Goal: Feedback & Contribution: Submit feedback/report problem

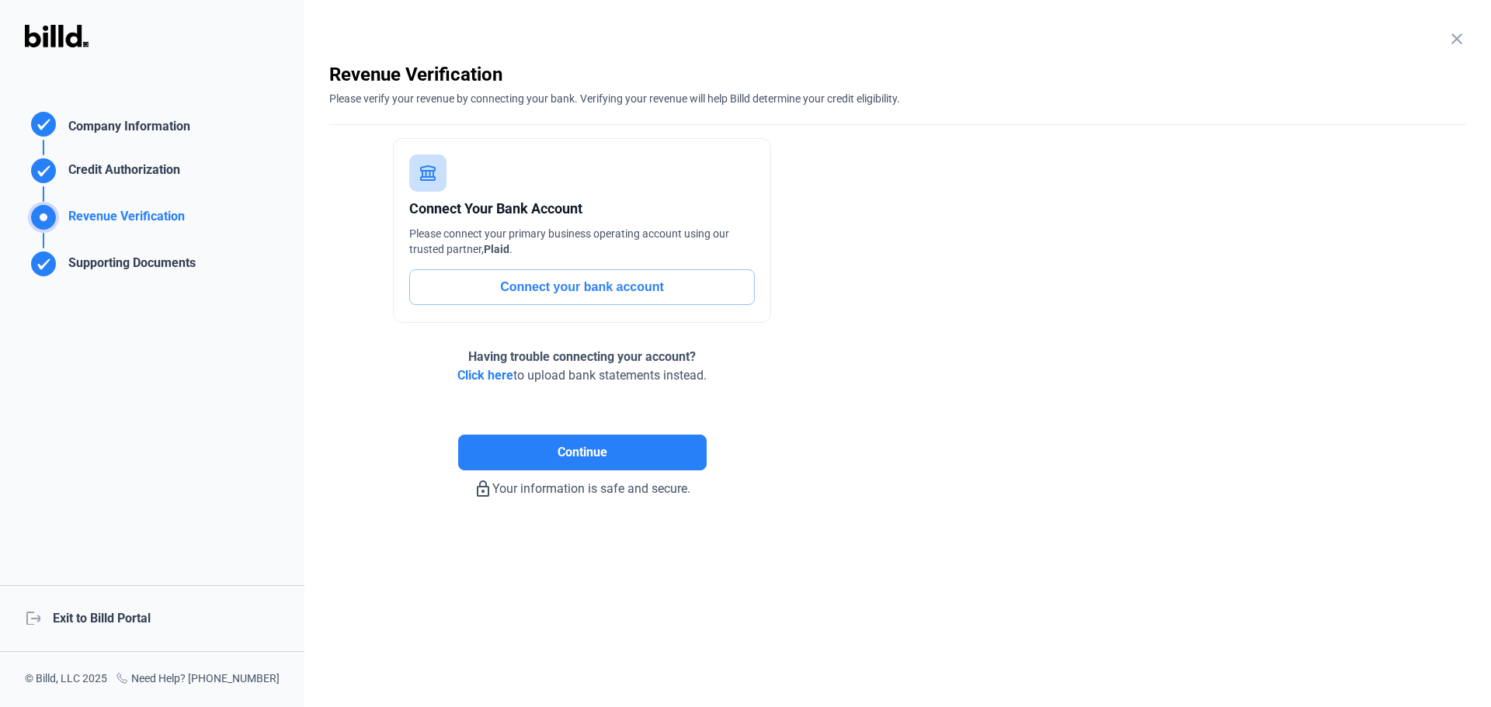
click at [127, 614] on div "logout Exit to Billd Portal" at bounding box center [152, 618] width 304 height 67
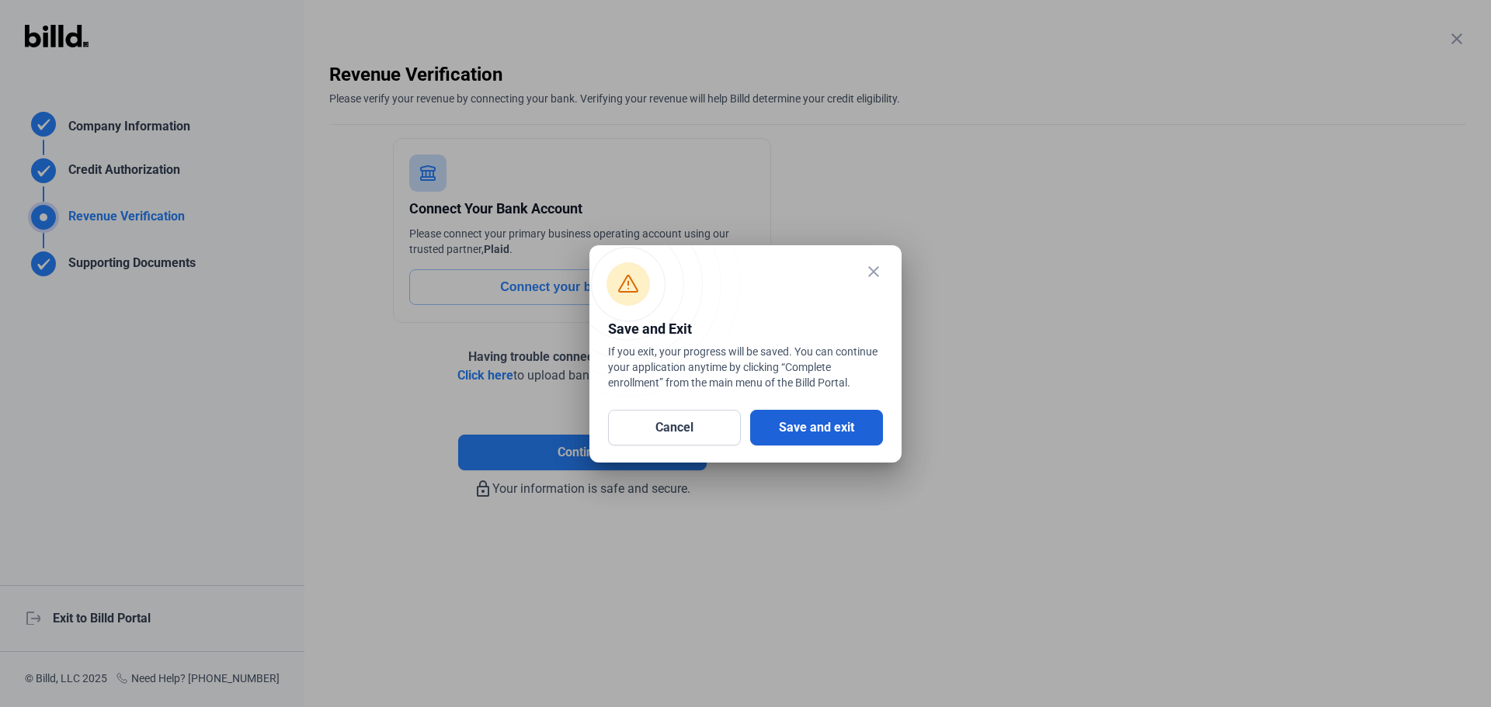
click at [823, 428] on button "Save and exit" at bounding box center [816, 428] width 133 height 36
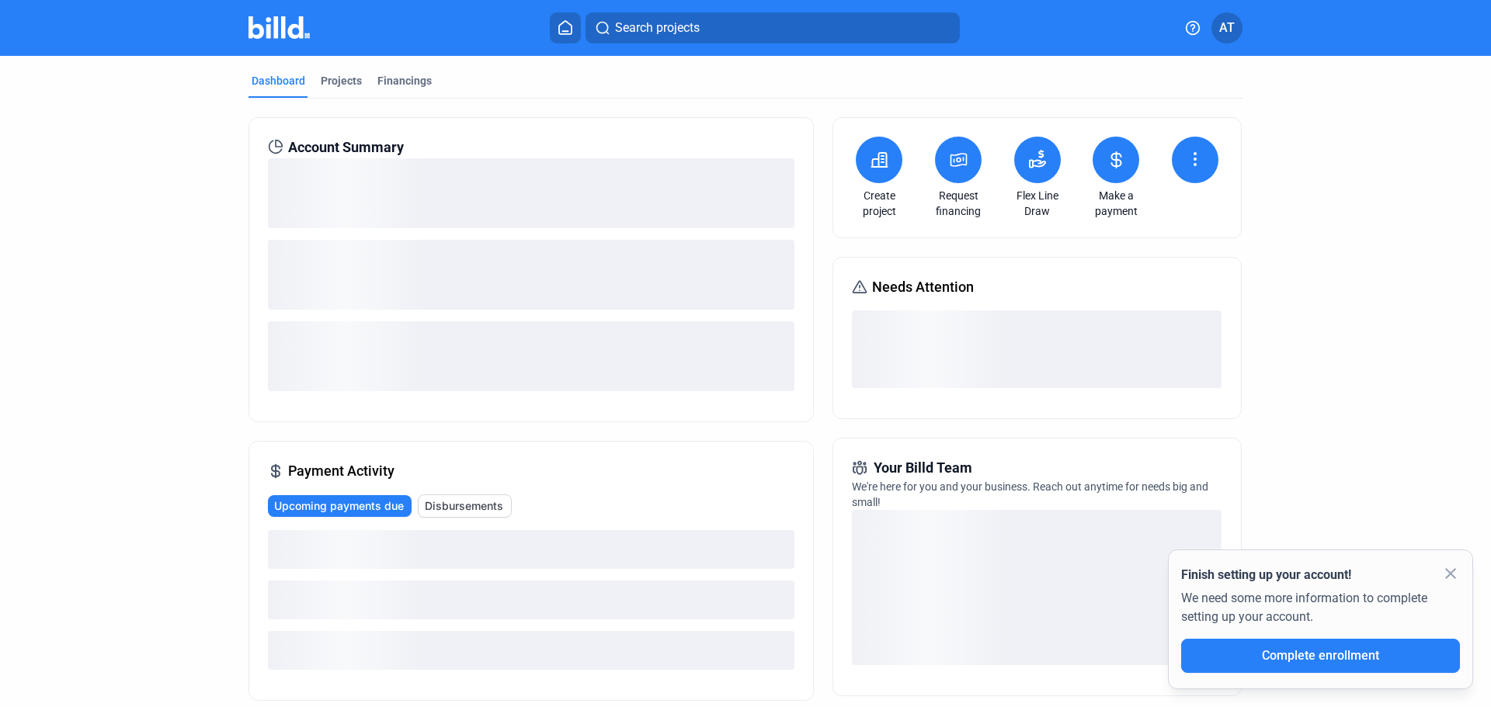
click at [1191, 28] on icon at bounding box center [1193, 28] width 16 height 16
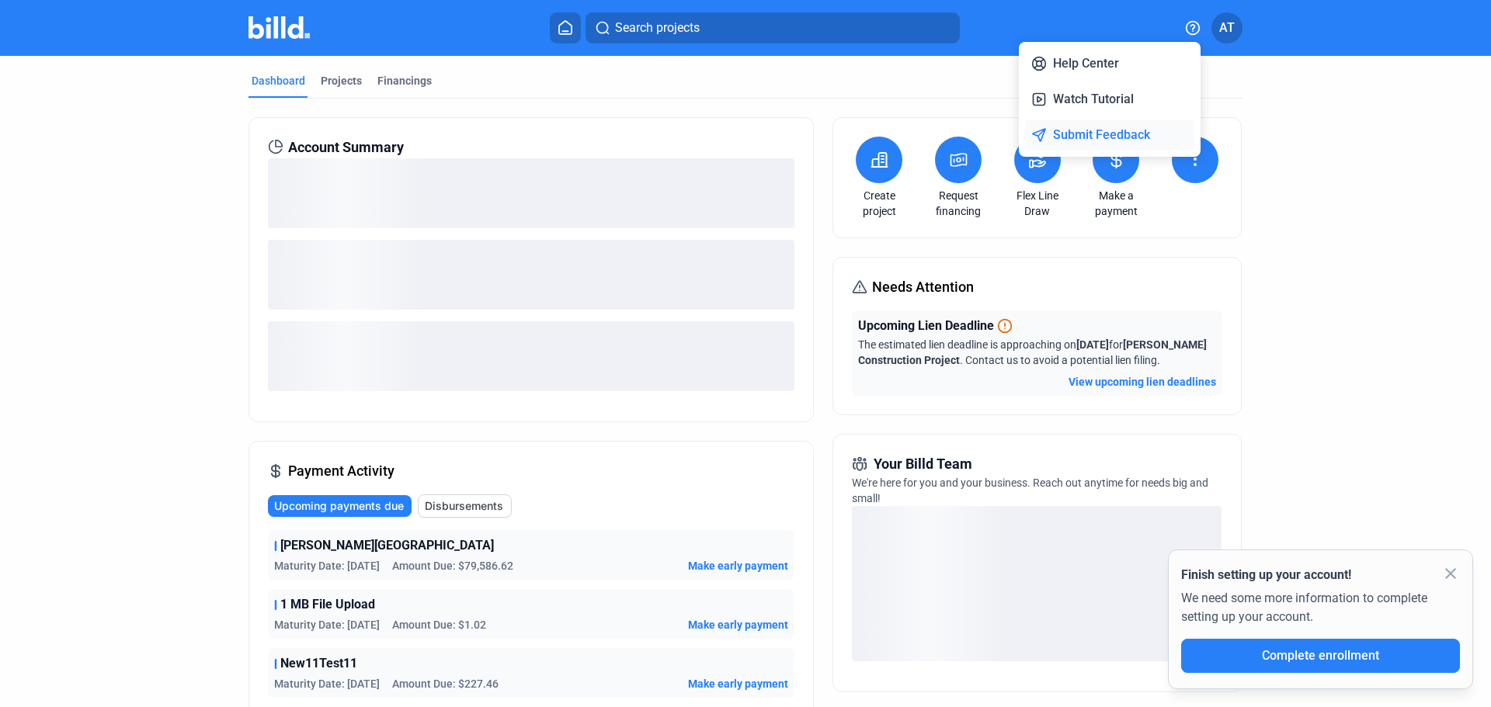
click at [1098, 135] on button "Submit Feedback" at bounding box center [1109, 135] width 169 height 31
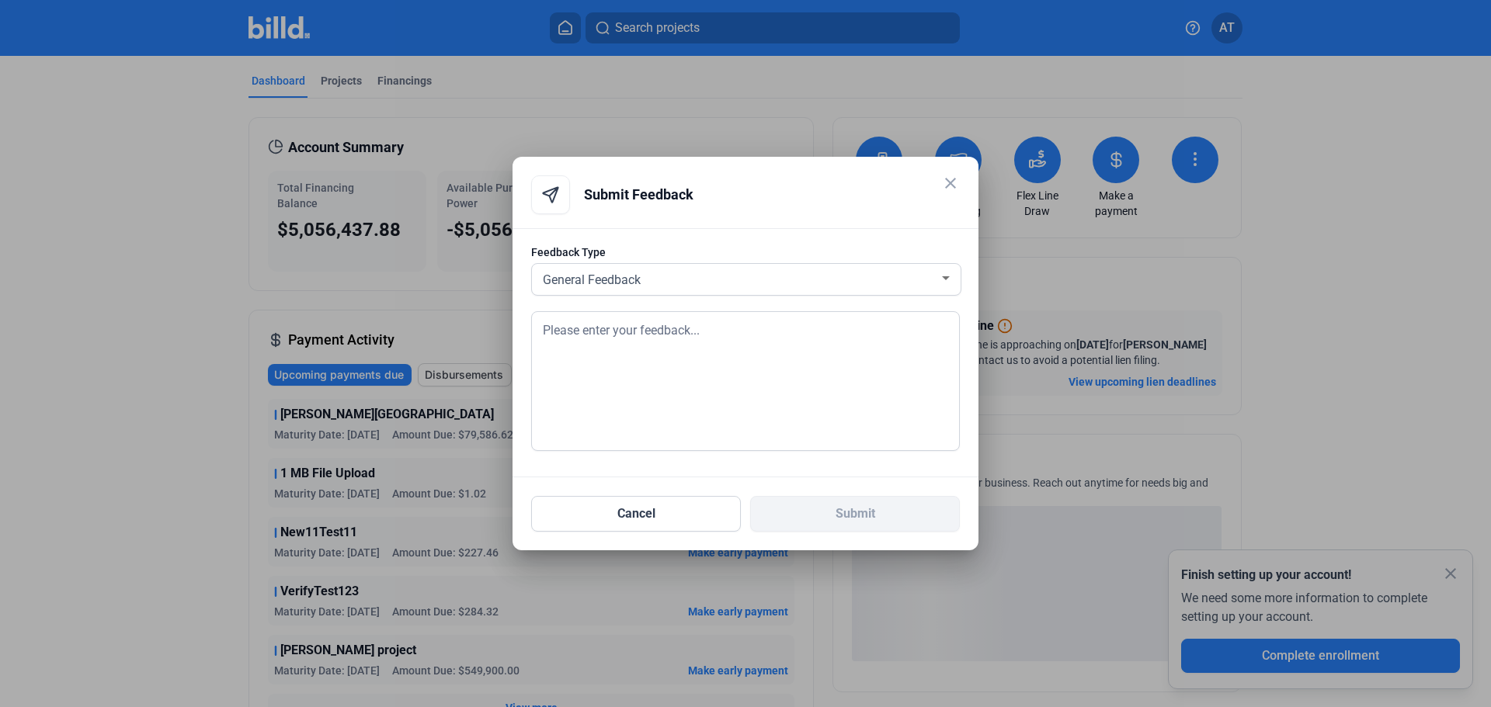
click at [668, 363] on textarea at bounding box center [745, 381] width 429 height 140
type textarea "Test"
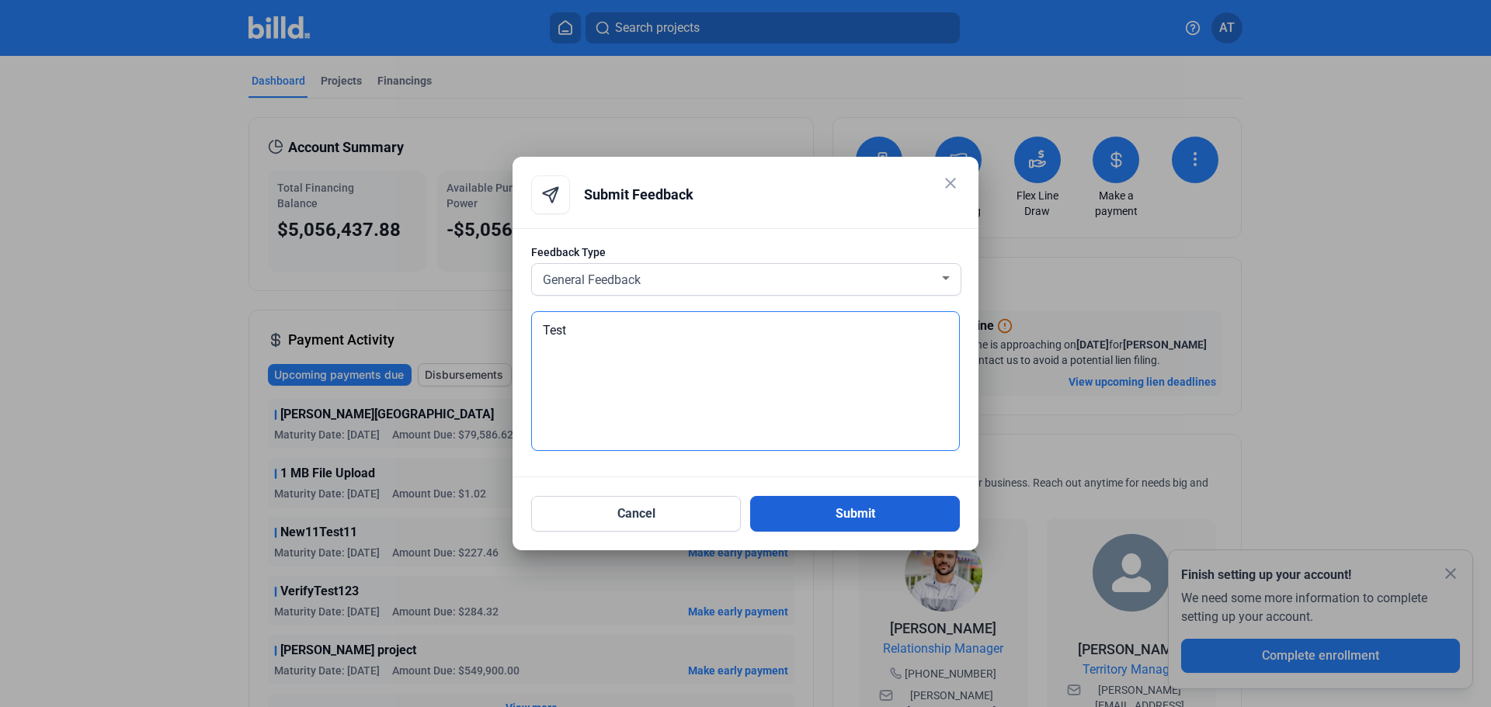
click at [913, 519] on button "Submit" at bounding box center [855, 514] width 210 height 36
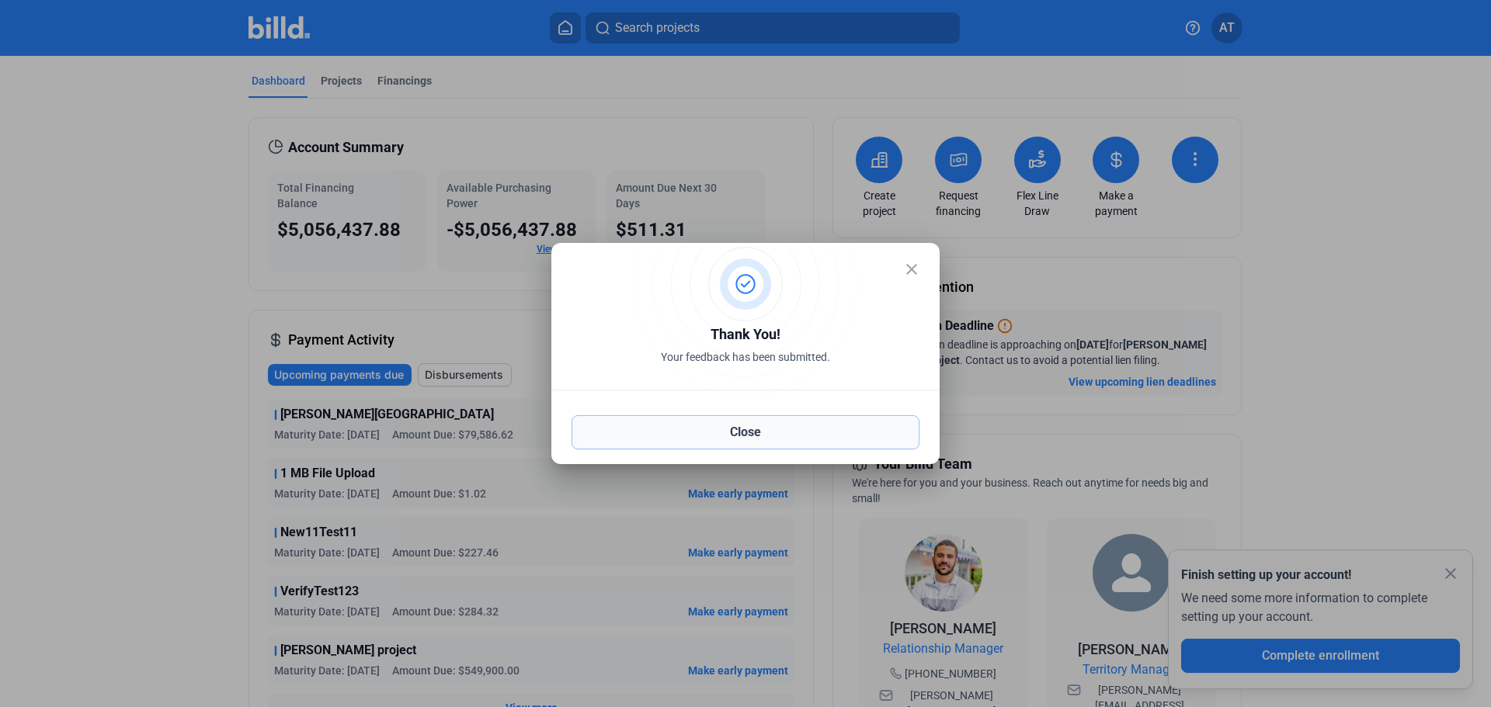
click at [766, 432] on button "Close" at bounding box center [745, 432] width 348 height 34
